Goal: Transaction & Acquisition: Purchase product/service

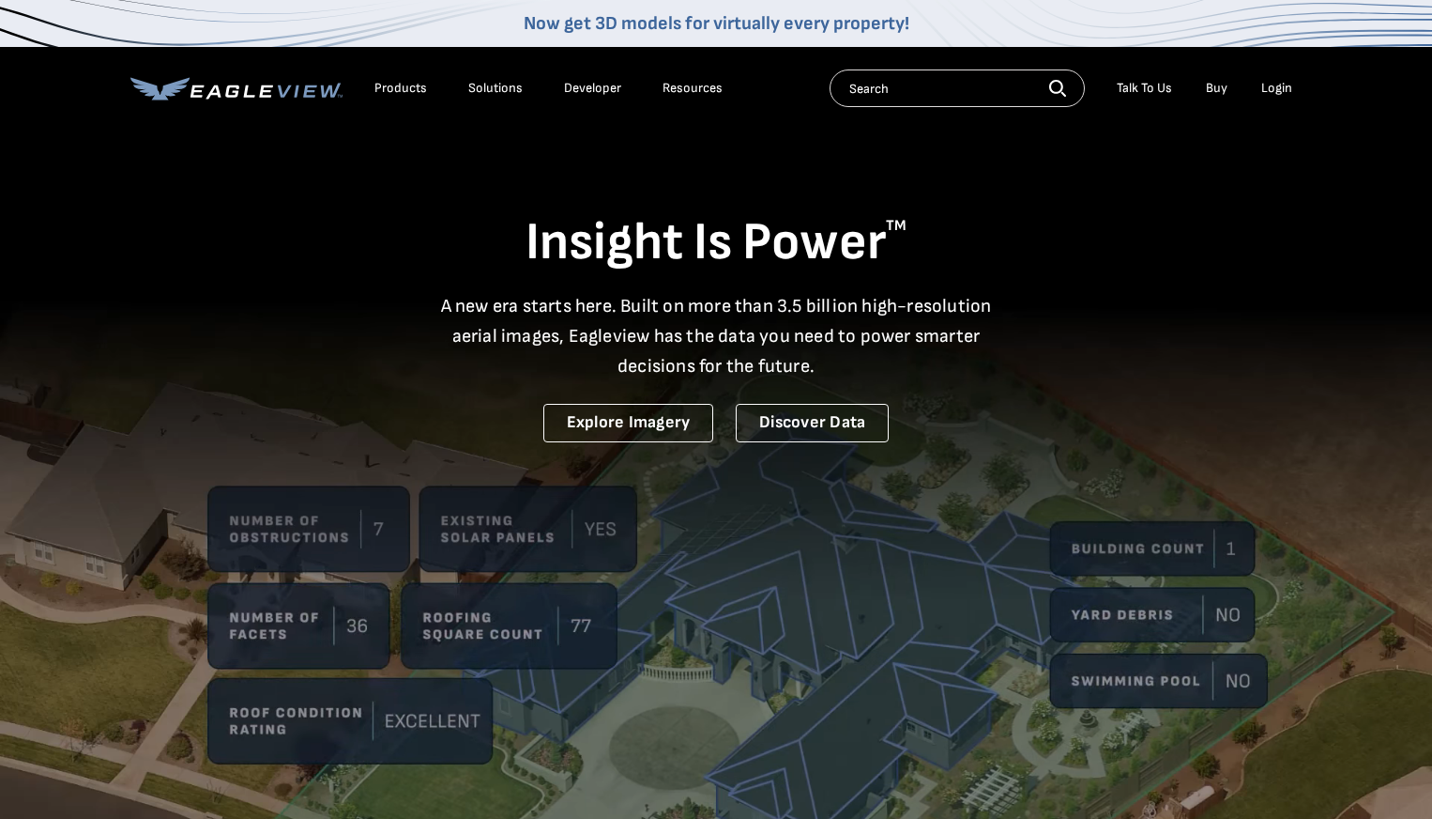
click at [1279, 90] on div "Login" at bounding box center [1277, 88] width 31 height 17
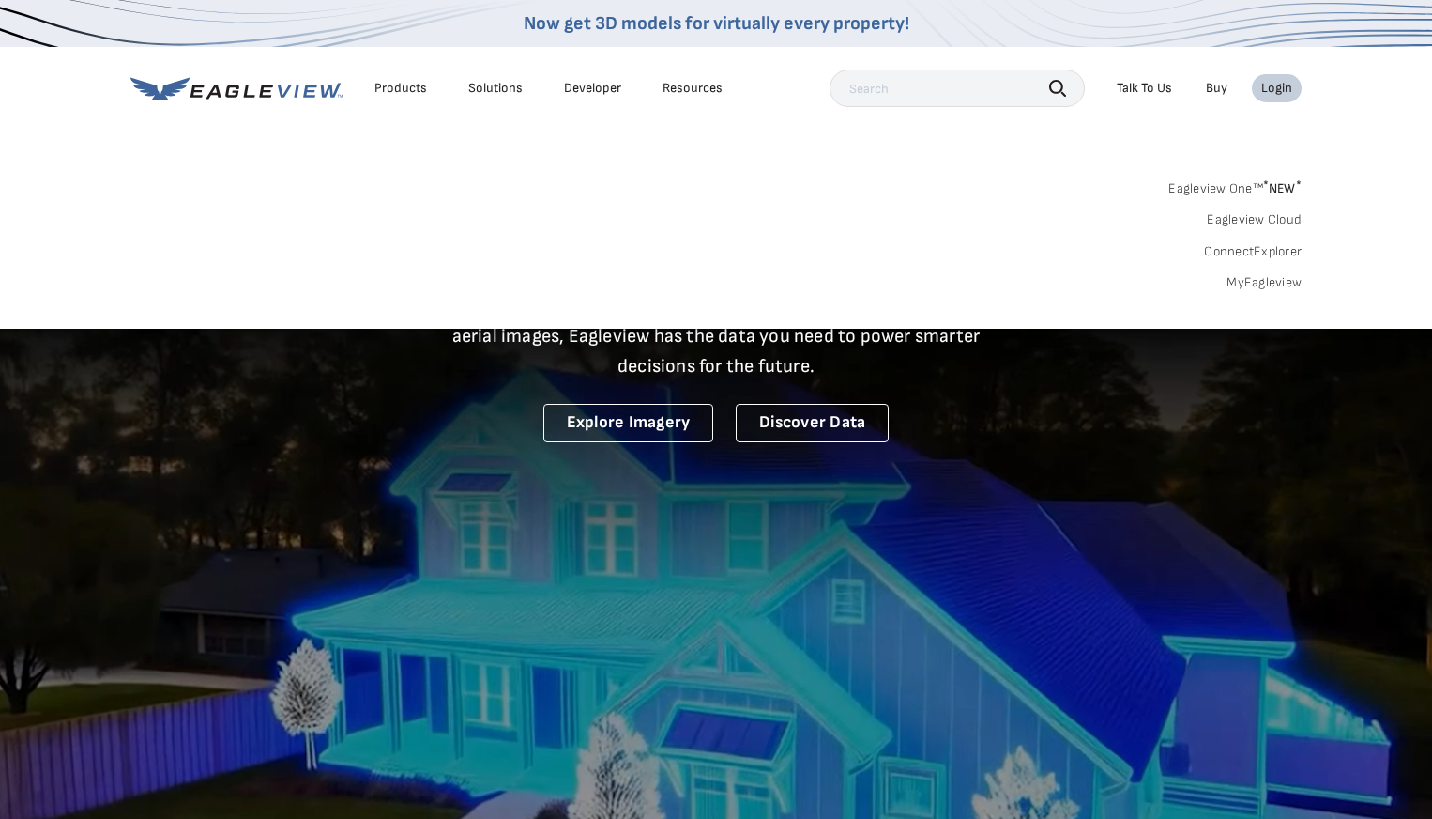
click at [1289, 286] on link "MyEagleview" at bounding box center [1264, 282] width 75 height 17
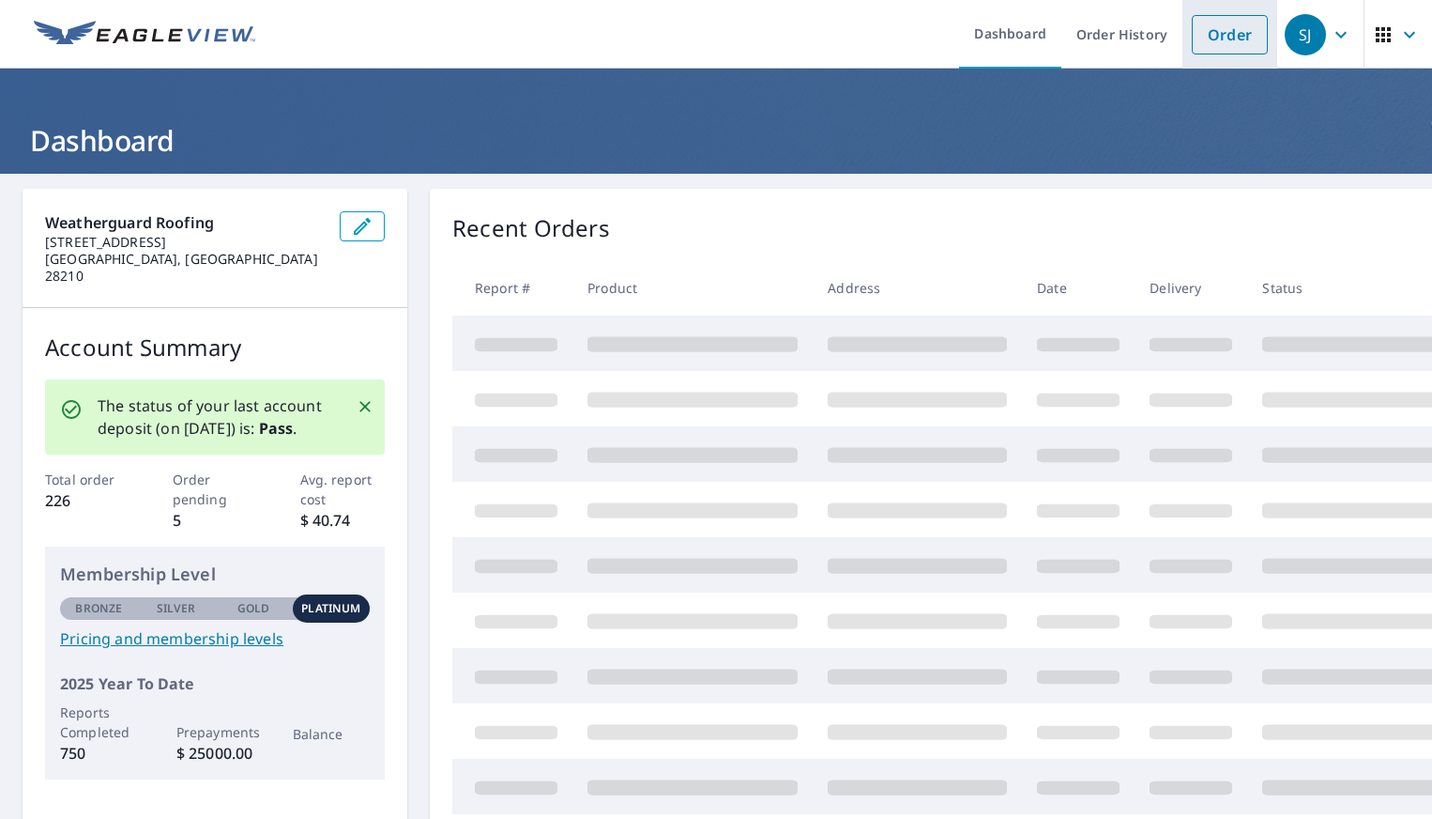
click at [1221, 40] on link "Order" at bounding box center [1230, 34] width 76 height 39
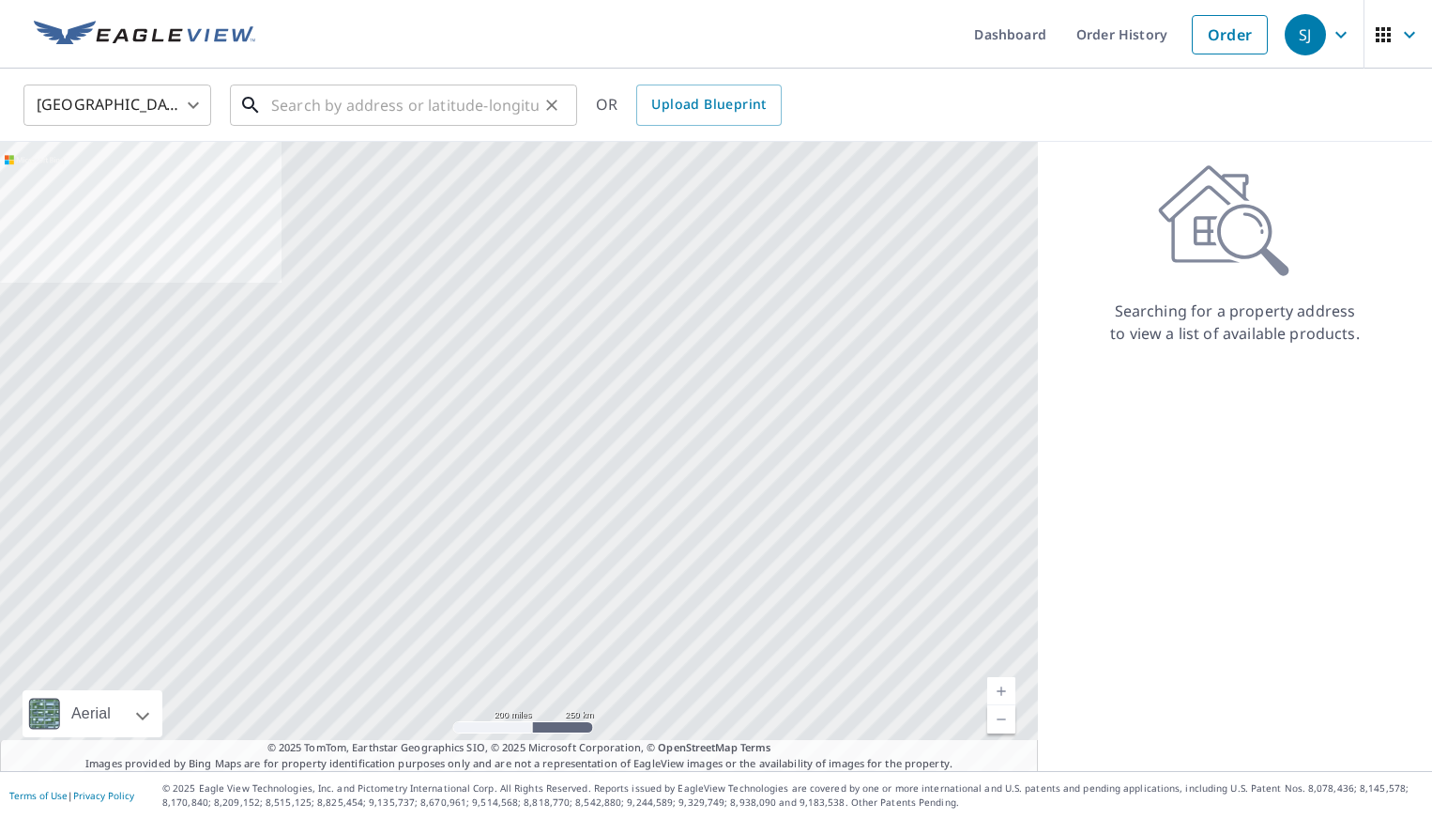
click at [457, 115] on input "text" at bounding box center [405, 105] width 268 height 53
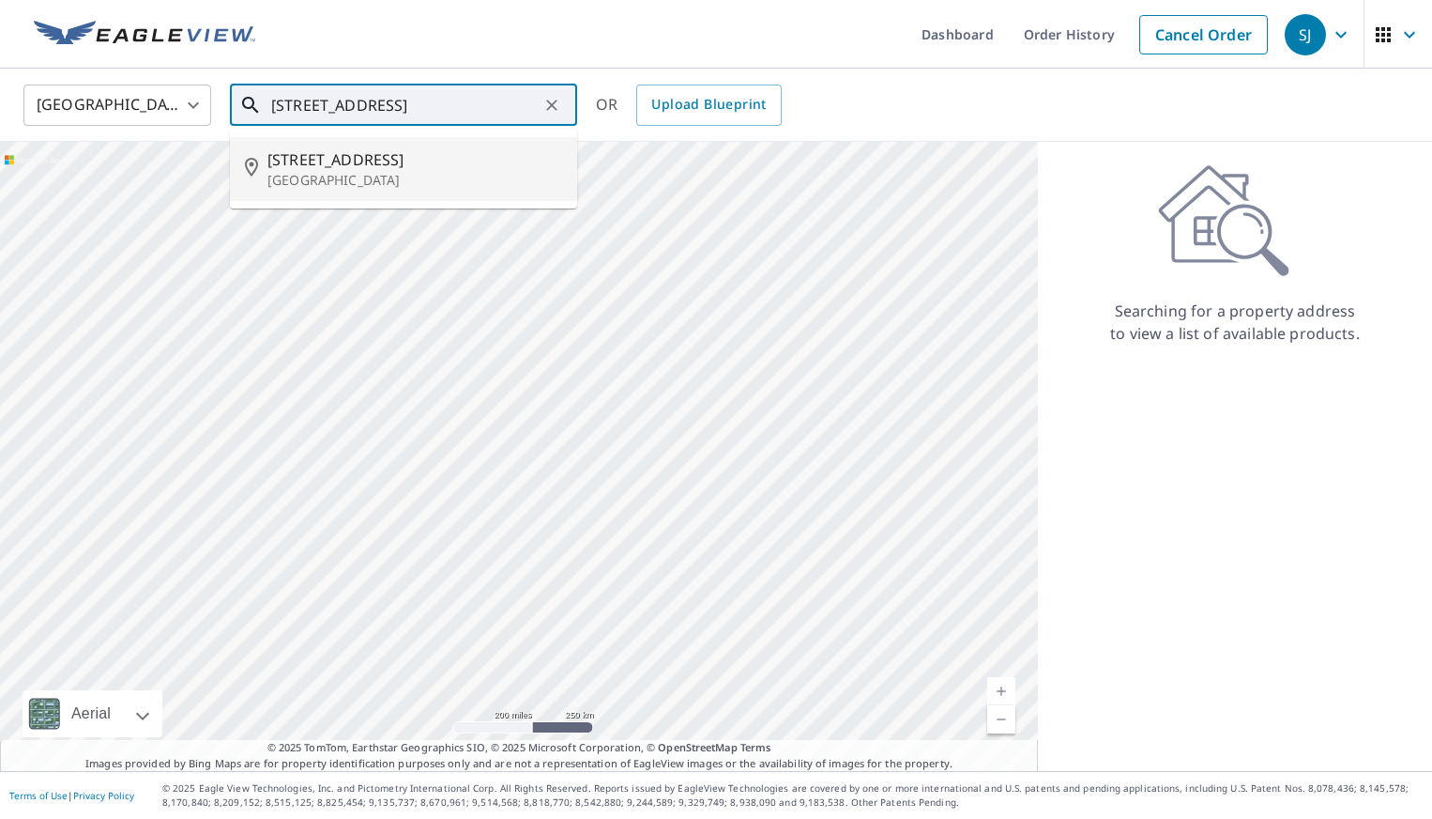
click at [351, 169] on span "[STREET_ADDRESS]" at bounding box center [415, 159] width 295 height 23
type input "[STREET_ADDRESS]"
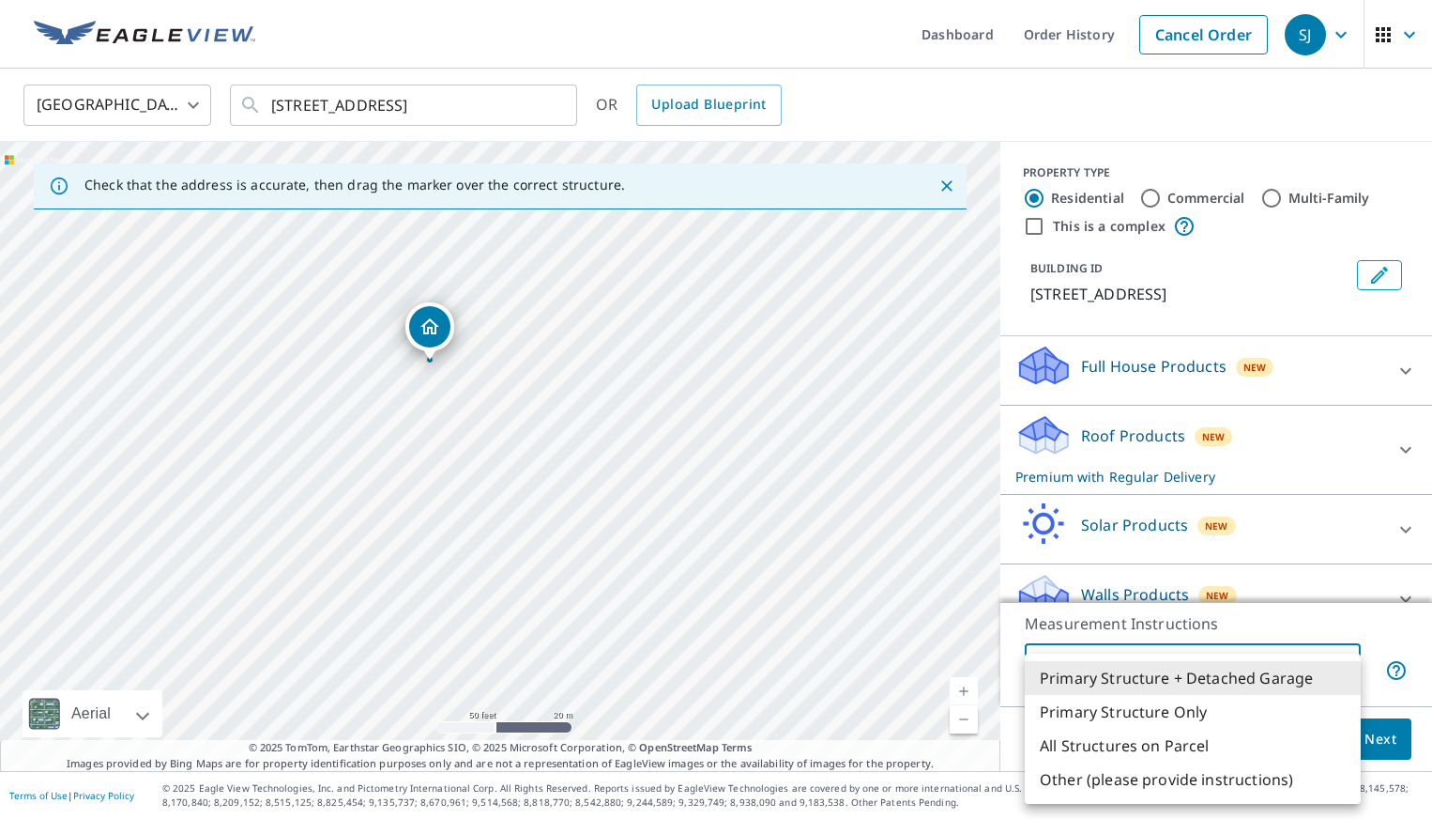
click at [1235, 671] on body "SJ SJ Dashboard Order History Cancel Order SJ [GEOGRAPHIC_DATA] [GEOGRAPHIC_DAT…" at bounding box center [716, 409] width 1432 height 819
click at [1192, 703] on li "Primary Structure Only" at bounding box center [1193, 712] width 336 height 34
type input "2"
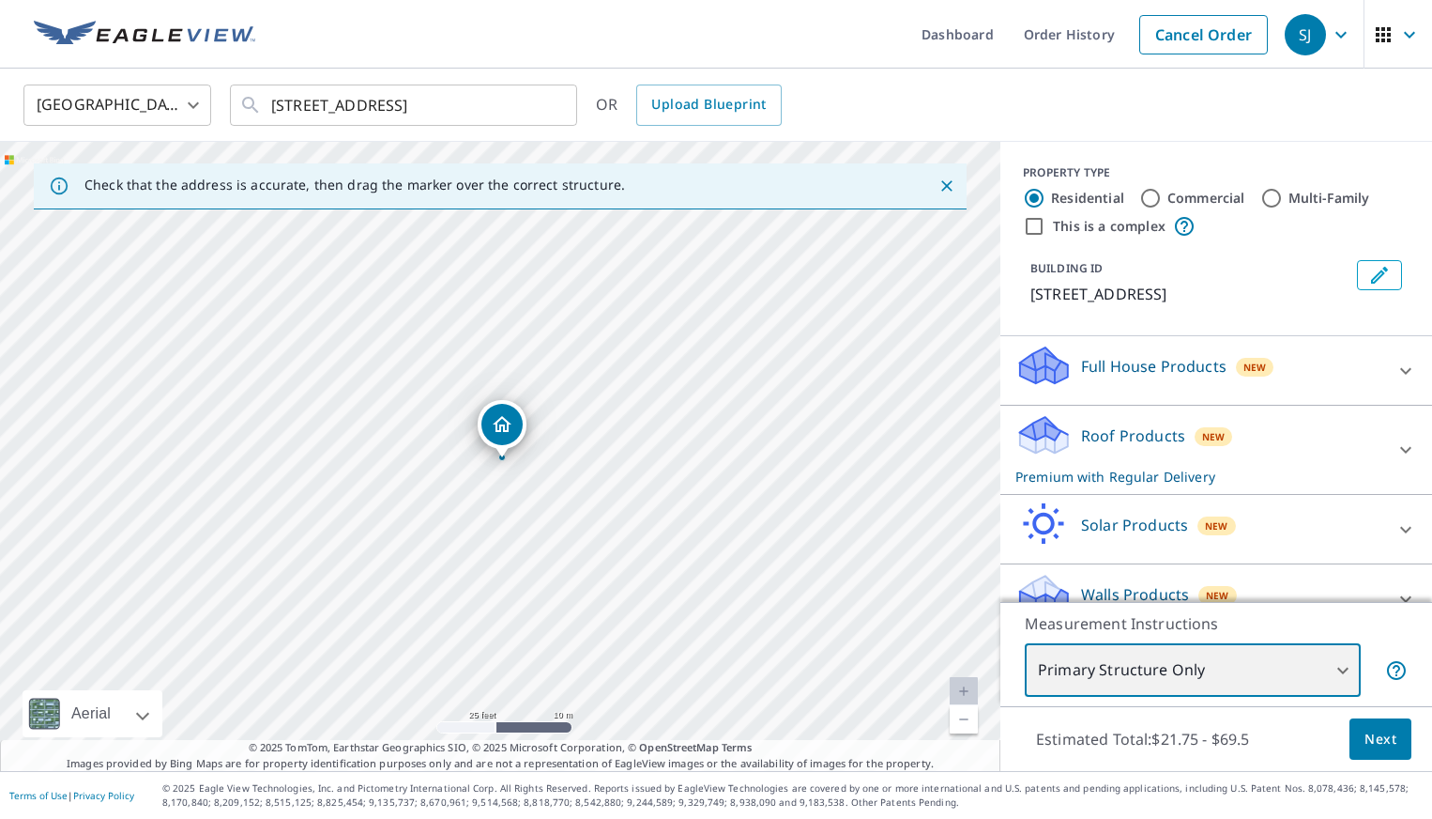
scroll to position [32, 0]
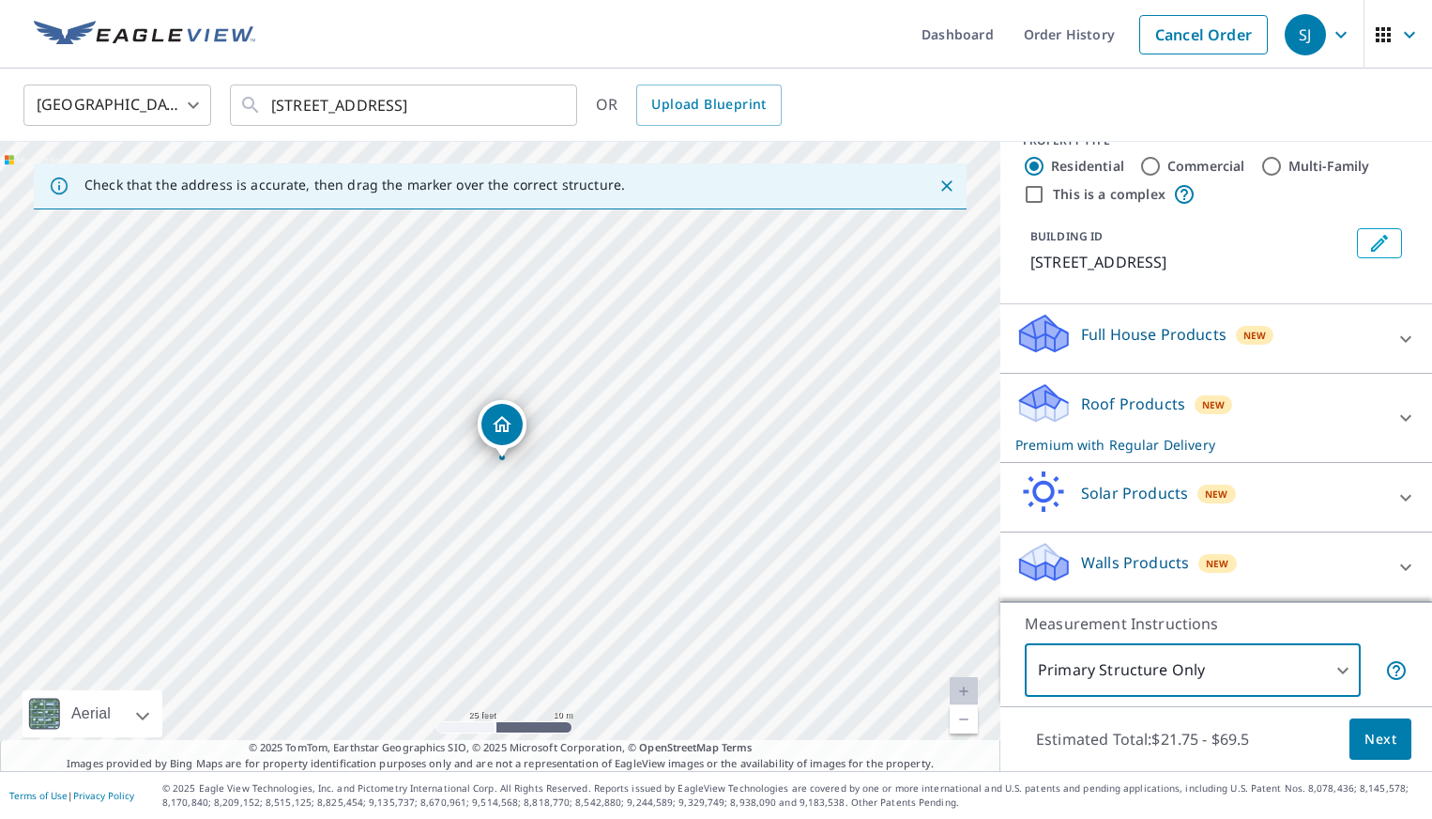
click at [1249, 332] on span "New" at bounding box center [1255, 335] width 23 height 15
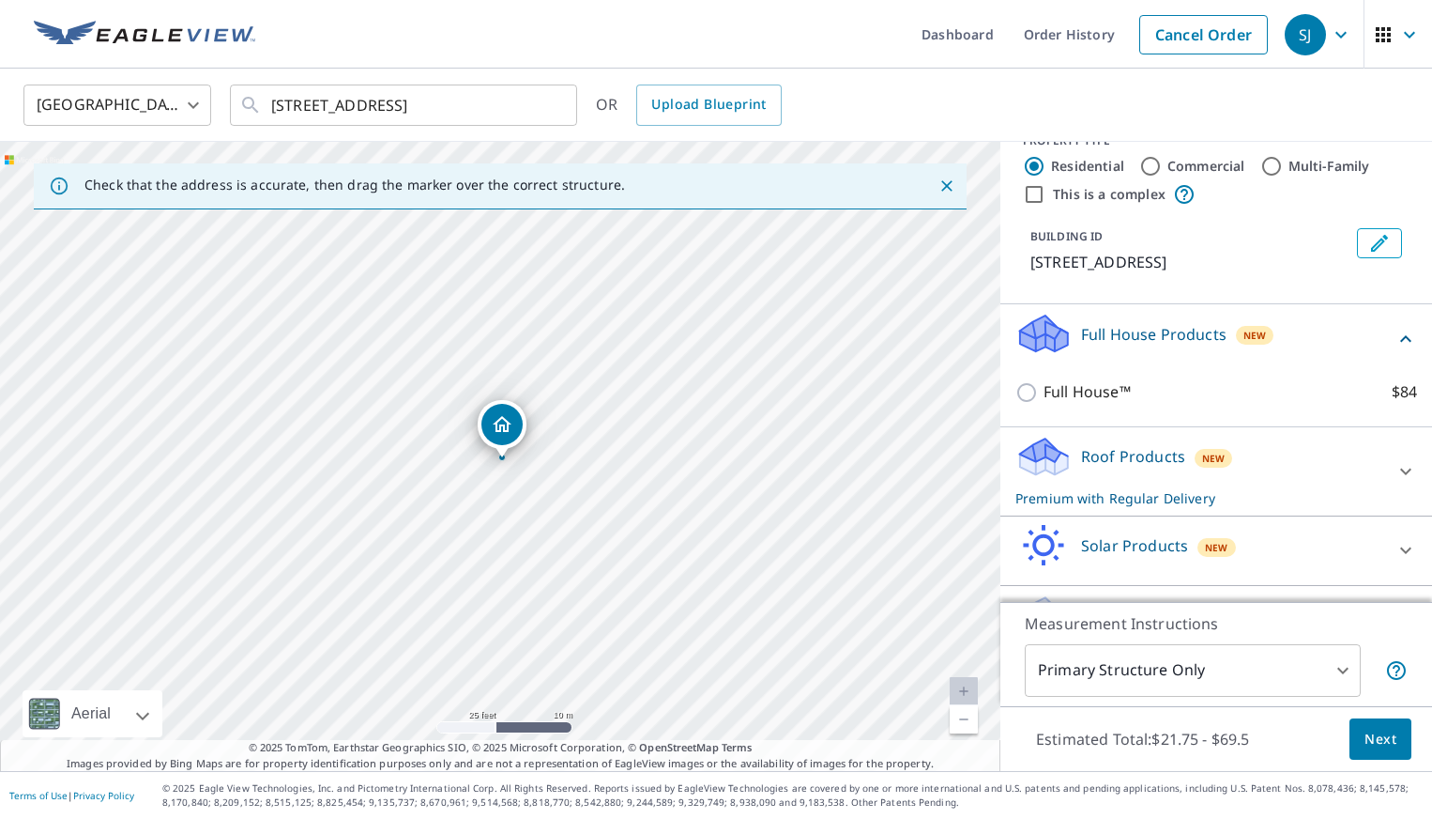
click at [1261, 454] on div "Roof Products New Premium with Regular Delivery" at bounding box center [1200, 471] width 368 height 73
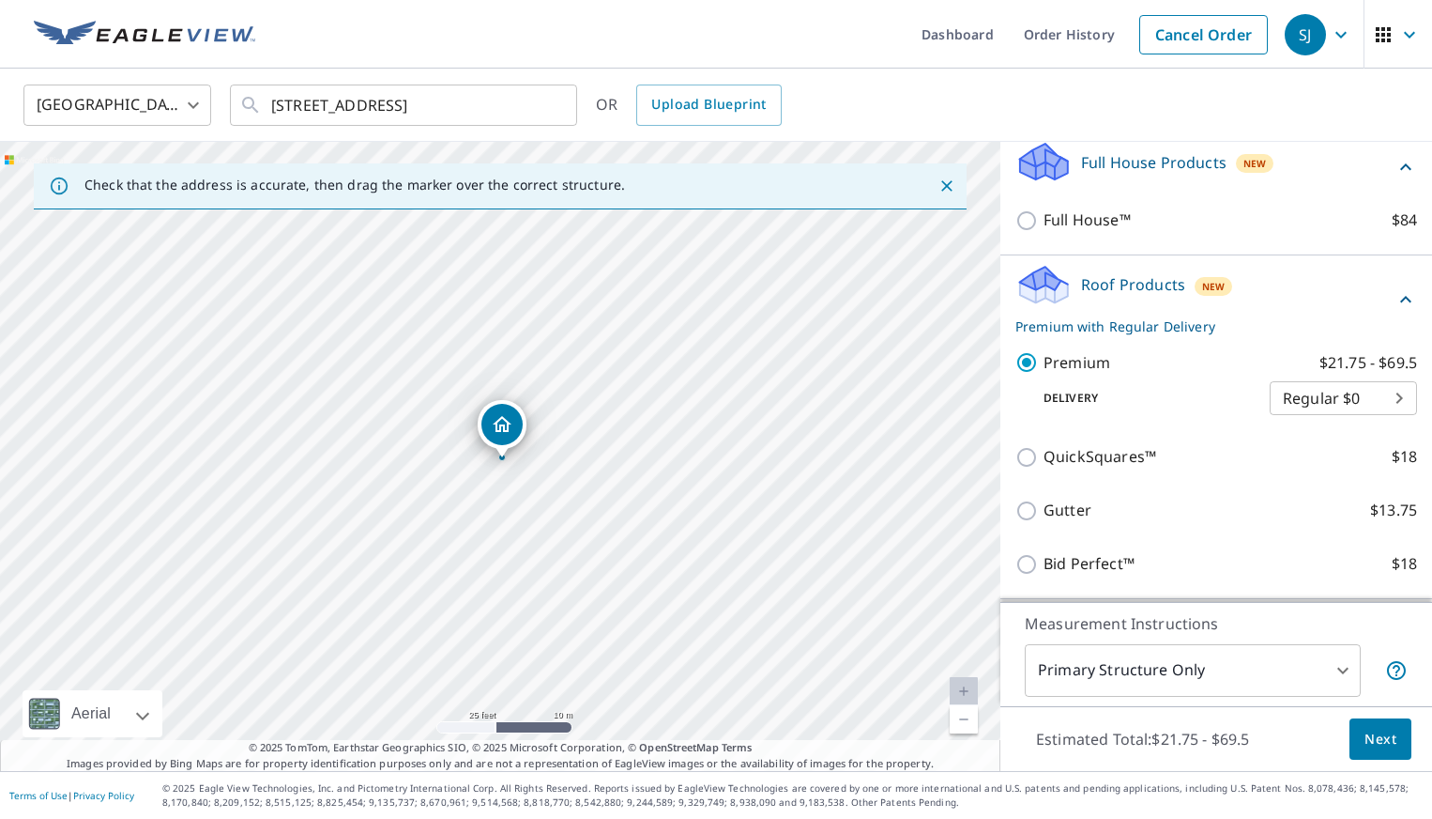
scroll to position [227, 0]
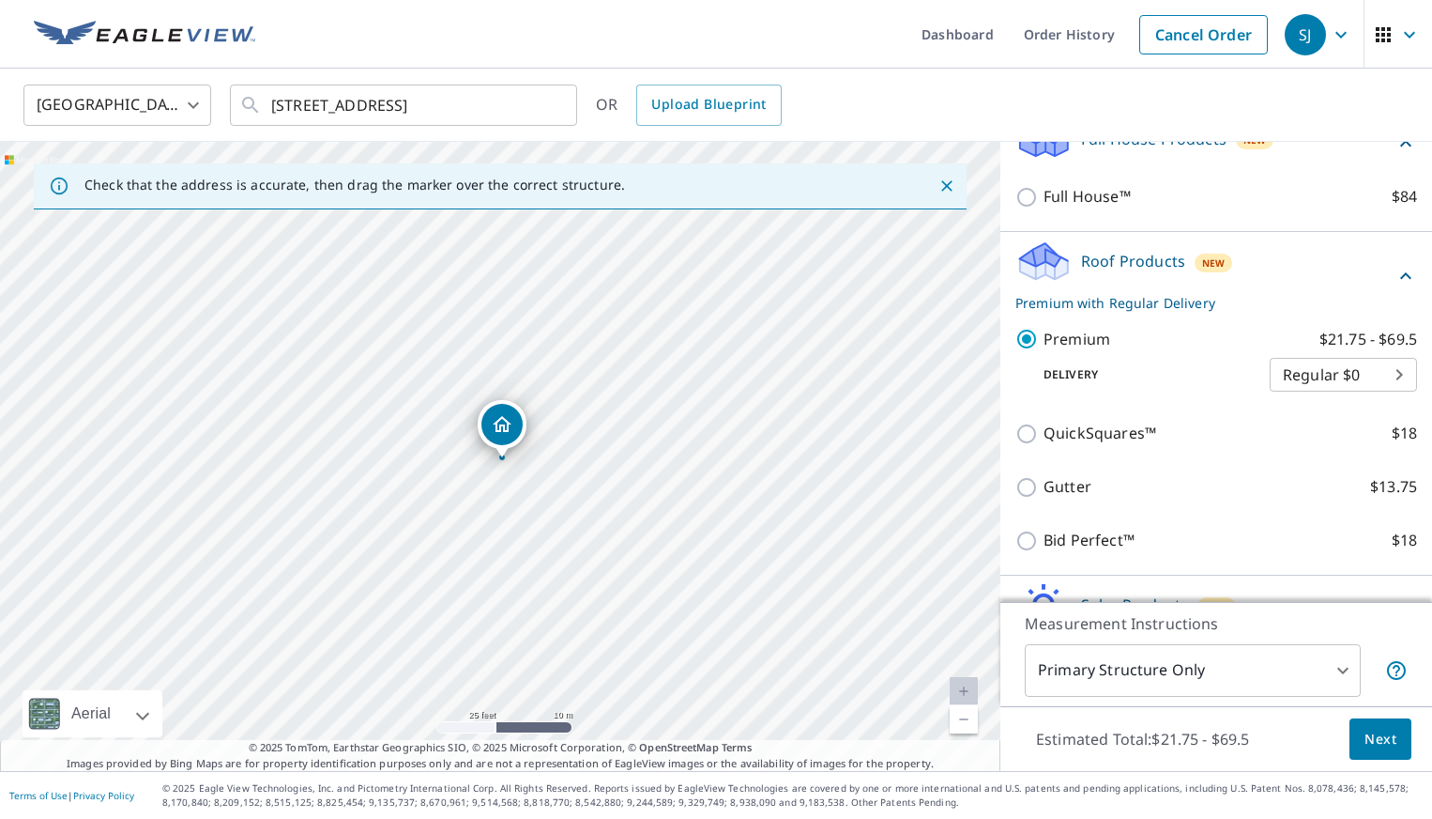
click at [1374, 735] on span "Next" at bounding box center [1381, 739] width 32 height 23
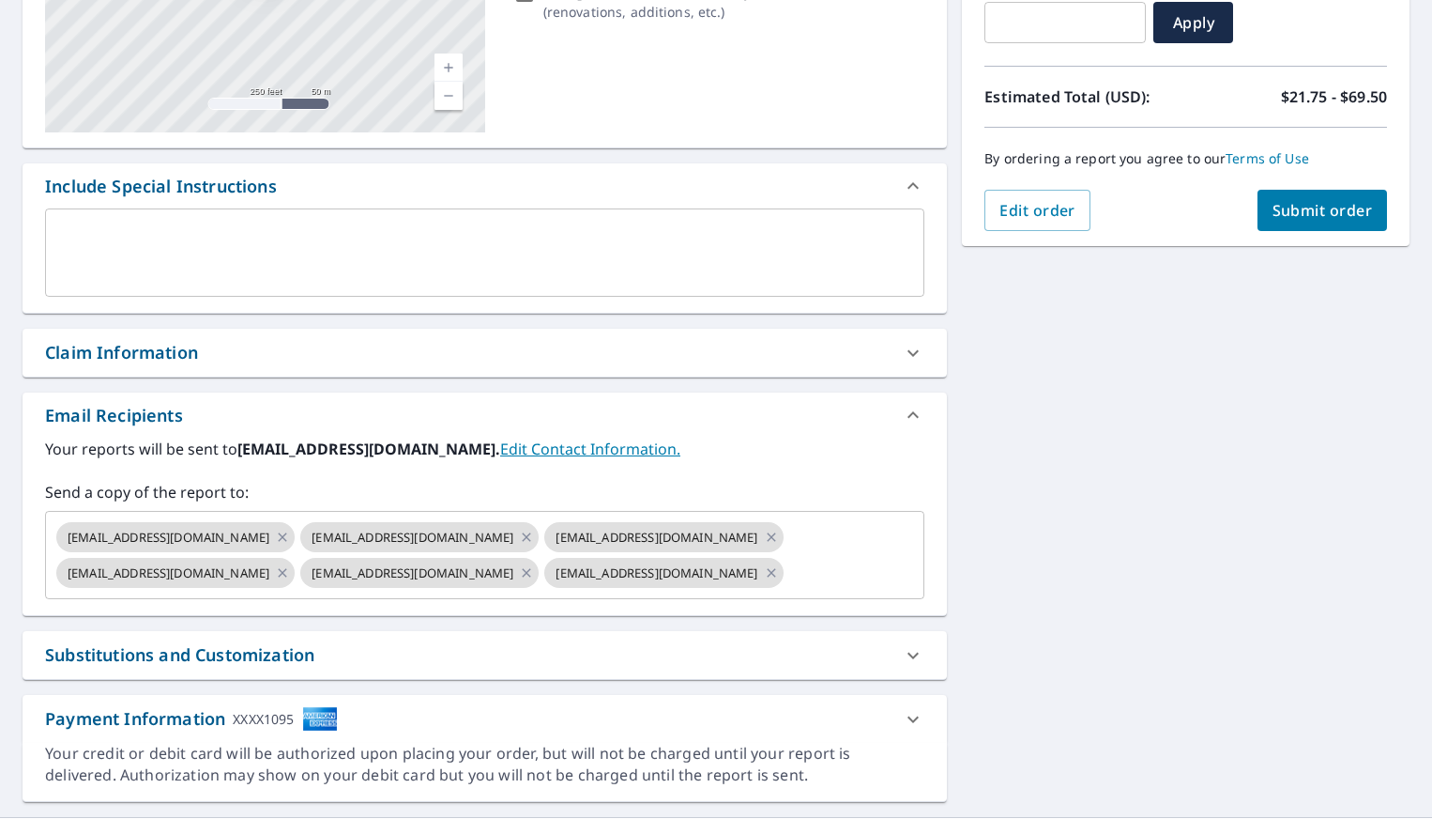
scroll to position [399, 0]
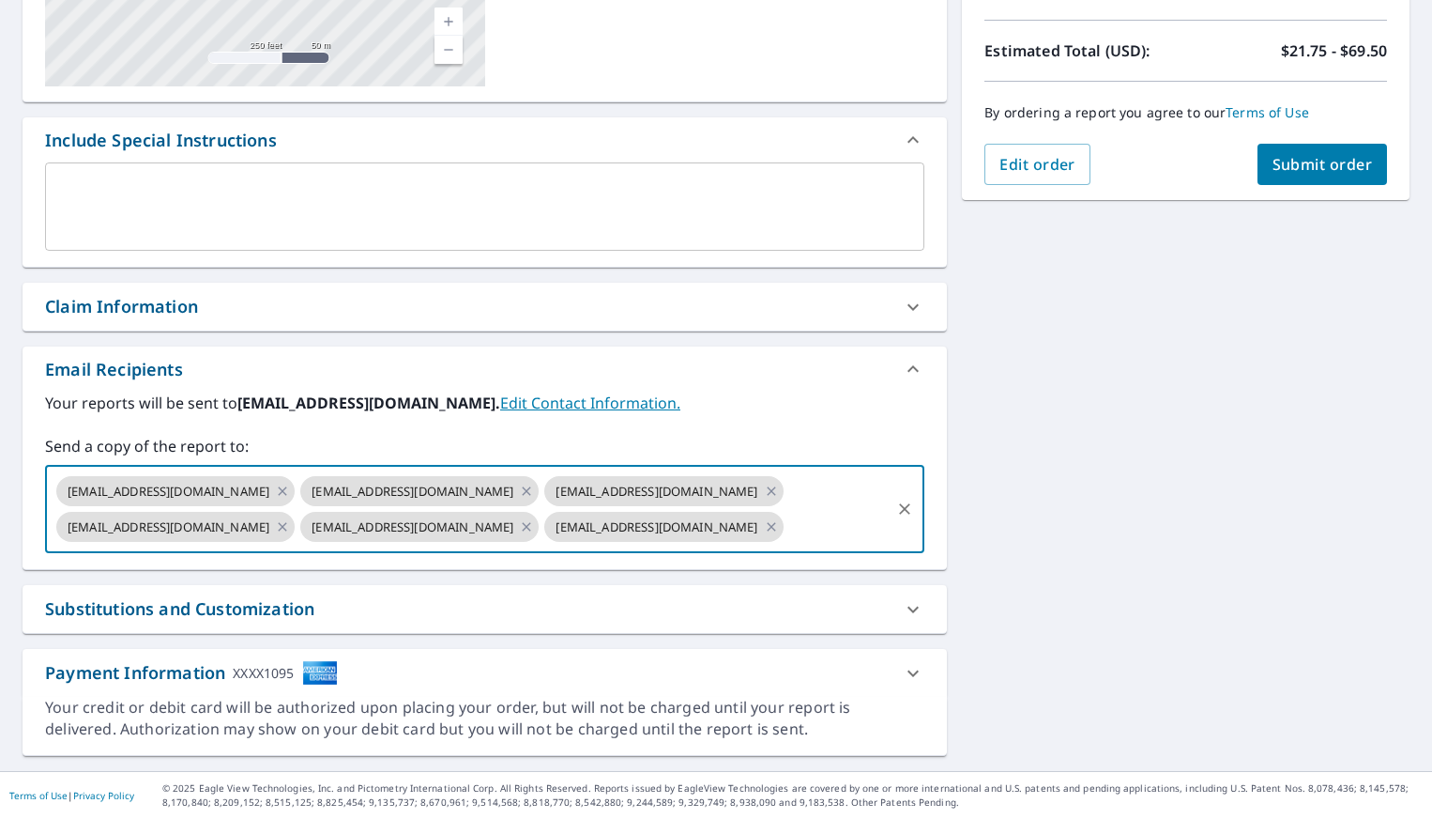
click at [787, 530] on input "text" at bounding box center [838, 527] width 102 height 36
type input "[EMAIL_ADDRESS][DOMAIN_NAME]"
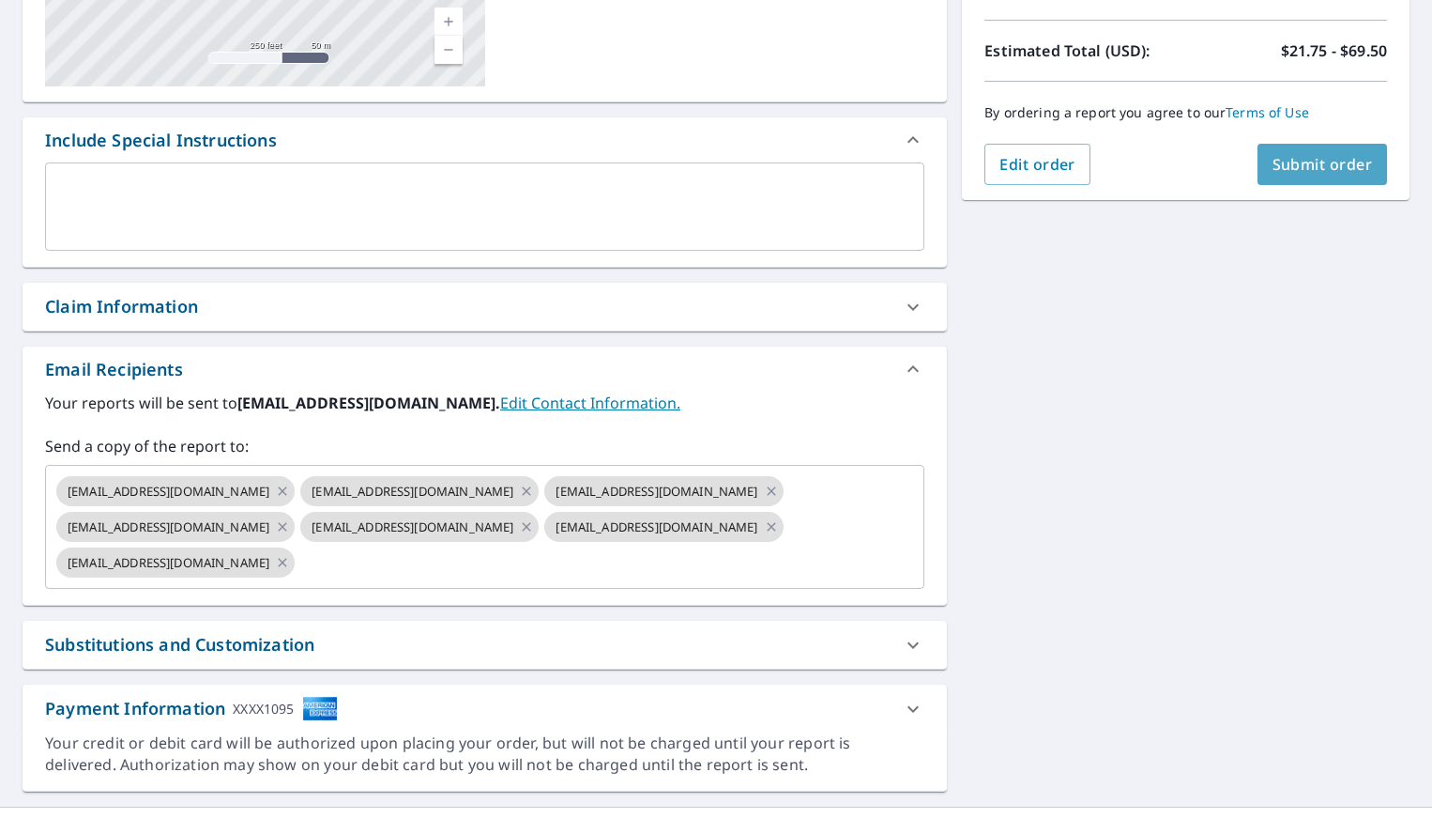
click at [1335, 162] on span "Submit order" at bounding box center [1323, 164] width 100 height 21
checkbox input "true"
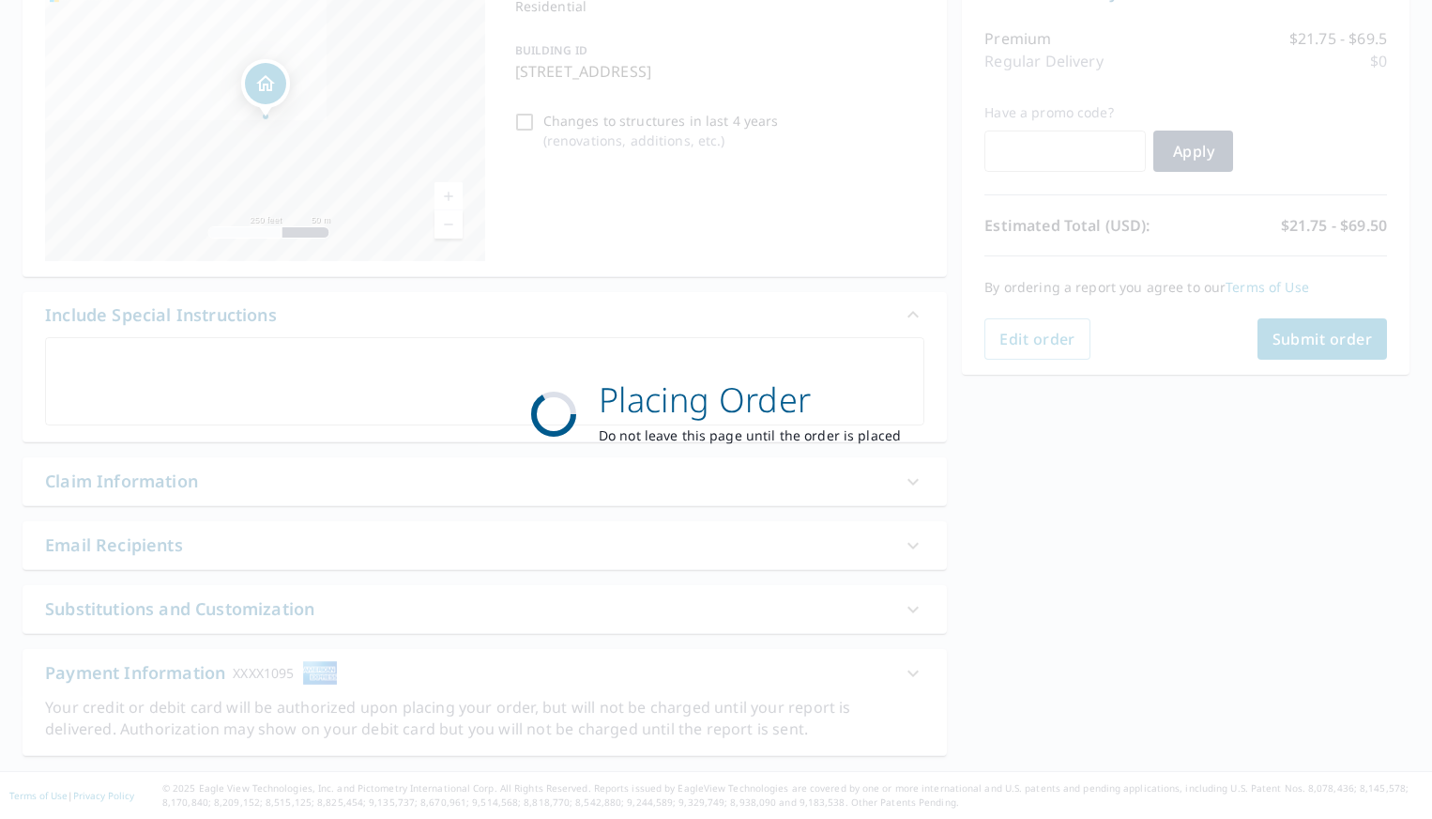
scroll to position [224, 0]
